Goal: Find specific fact

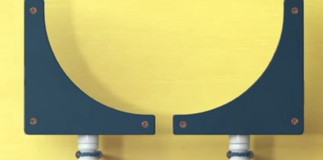
scroll to position [1488, 0]
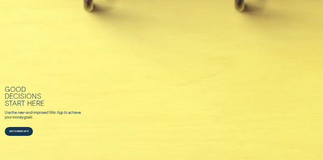
drag, startPoint x: 147, startPoint y: 122, endPoint x: 160, endPoint y: 121, distance: 12.3
copy div "119 503 221"
drag, startPoint x: 163, startPoint y: 130, endPoint x: 171, endPoint y: 131, distance: 7.7
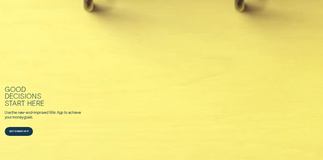
drag, startPoint x: 162, startPoint y: 130, endPoint x: 175, endPoint y: 131, distance: 12.7
copy div "616 806 949"
drag, startPoint x: 207, startPoint y: 126, endPoint x: 221, endPoint y: 126, distance: 14.0
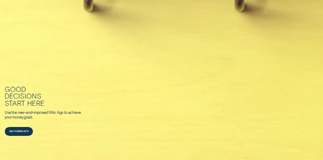
copy div "Wisr Limited"
